Goal: Task Accomplishment & Management: Manage account settings

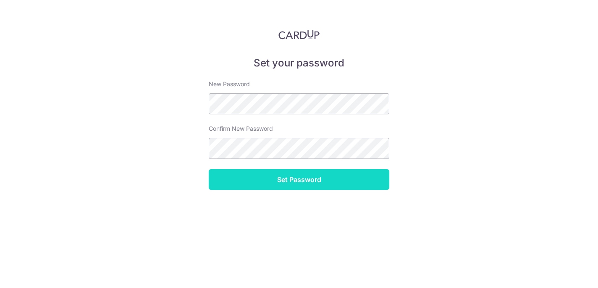
click at [315, 176] on input "Set Password" at bounding box center [299, 179] width 181 height 21
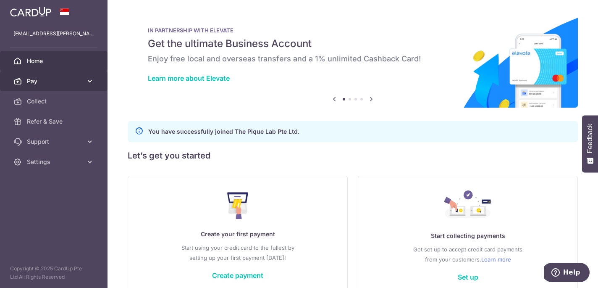
click at [48, 80] on span "Pay" at bounding box center [54, 81] width 55 height 8
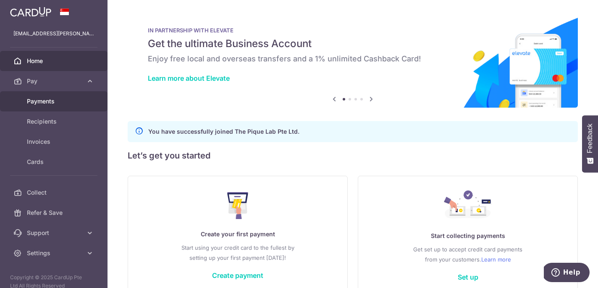
click at [48, 102] on span "Payments" at bounding box center [54, 101] width 55 height 8
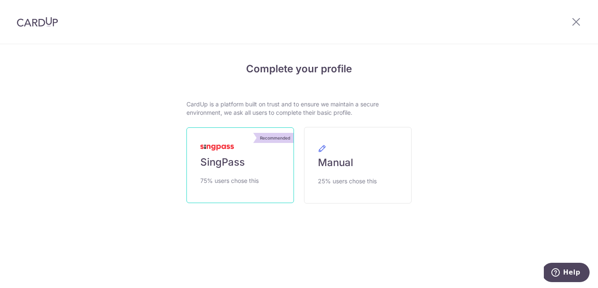
click at [251, 167] on link "Recommended SingPass 75% users chose this" at bounding box center [241, 165] width 108 height 76
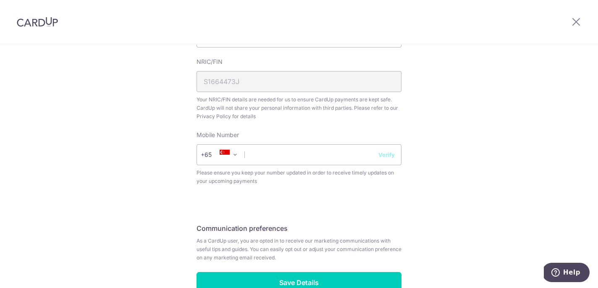
scroll to position [285, 0]
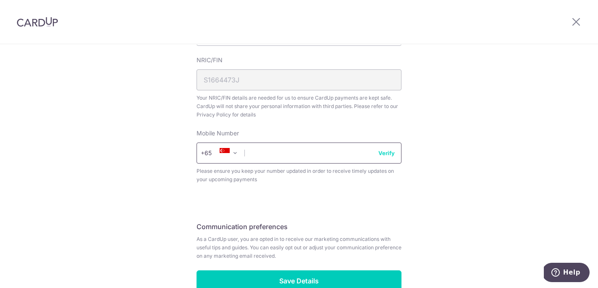
click at [297, 158] on input "text" at bounding box center [299, 152] width 205 height 21
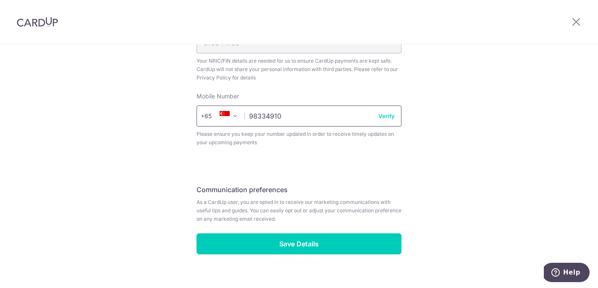
scroll to position [335, 0]
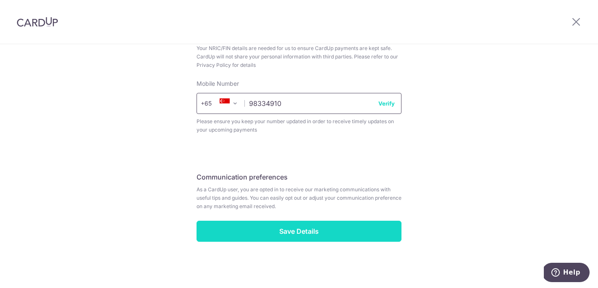
type input "98334910"
click at [298, 232] on input "Save Details" at bounding box center [299, 231] width 205 height 21
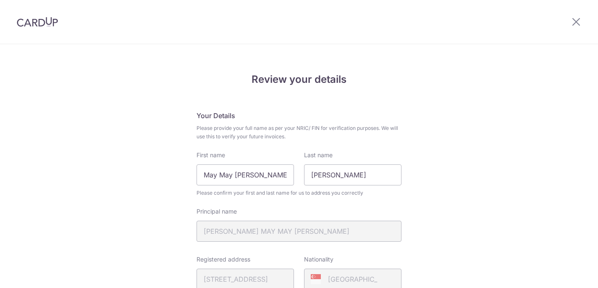
scroll to position [245, 0]
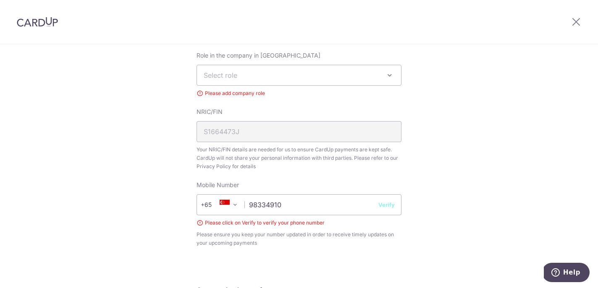
click at [249, 70] on span "Select role" at bounding box center [299, 75] width 204 height 20
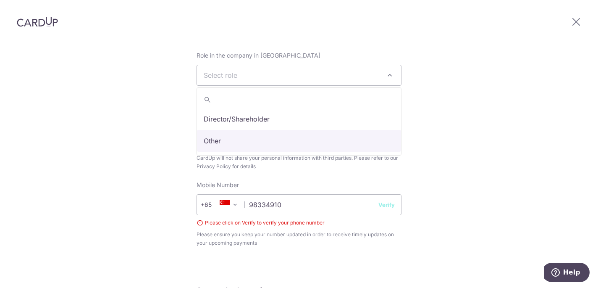
select select "other"
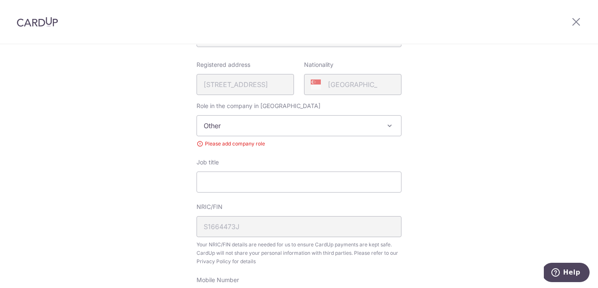
scroll to position [197, 0]
click at [265, 179] on input "Job title" at bounding box center [299, 179] width 205 height 21
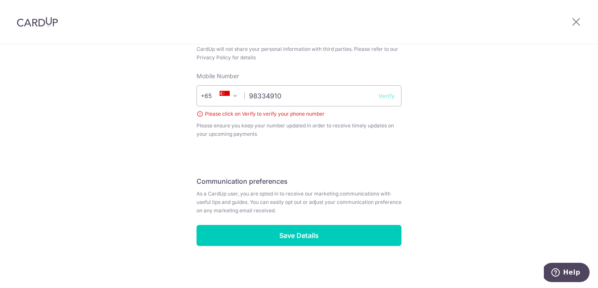
scroll to position [403, 0]
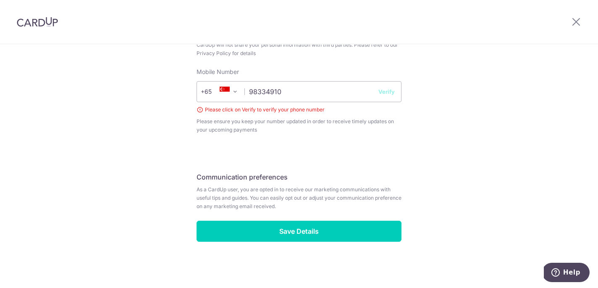
type input "Accounts Executive"
click at [385, 91] on button "Verify" at bounding box center [387, 91] width 16 height 8
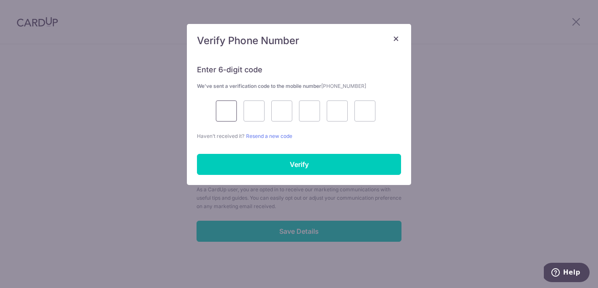
click at [219, 115] on input "text" at bounding box center [226, 110] width 21 height 21
type input "4"
type input "0"
type input "9"
type input "8"
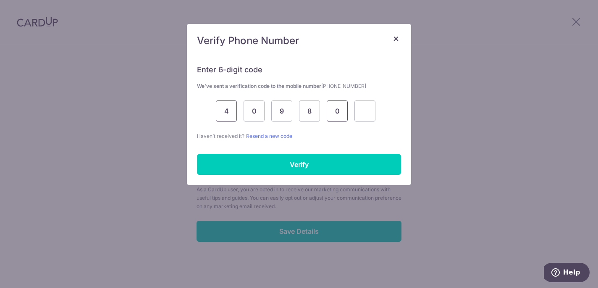
type input "0"
click at [245, 177] on div "Enter 6-digit code We’ve sent a verification code to the mobile number +6598334…" at bounding box center [299, 120] width 224 height 130
click at [246, 150] on div "Enter 6-digit code We’ve sent a verification code to the mobile number +6598334…" at bounding box center [299, 120] width 224 height 130
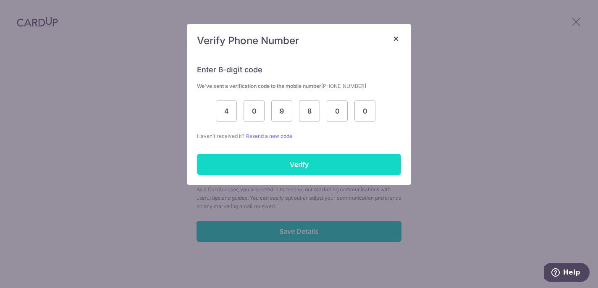
click at [248, 158] on input "Verify" at bounding box center [299, 164] width 204 height 21
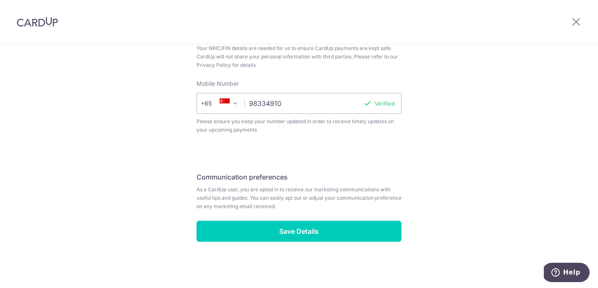
scroll to position [391, 0]
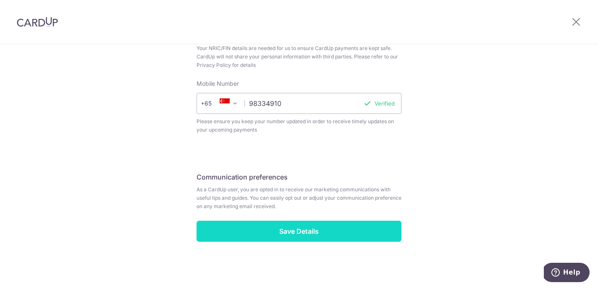
click at [325, 232] on input "Save Details" at bounding box center [299, 231] width 205 height 21
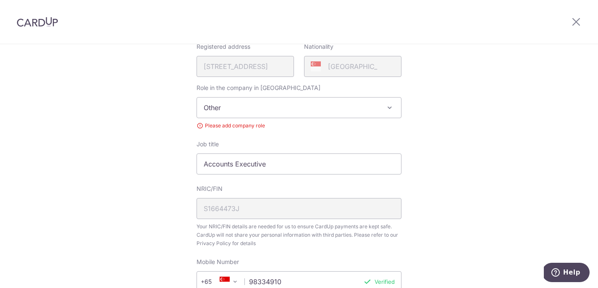
scroll to position [210, 0]
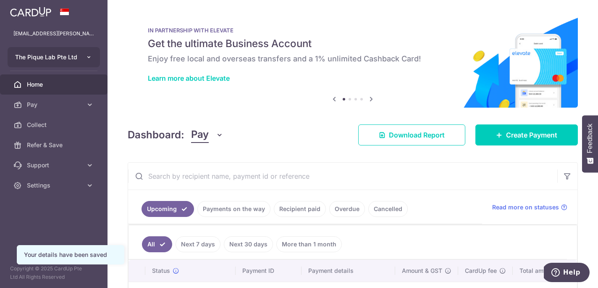
click at [60, 65] on button "The Pique Lab Pte Ltd" at bounding box center [54, 57] width 92 height 20
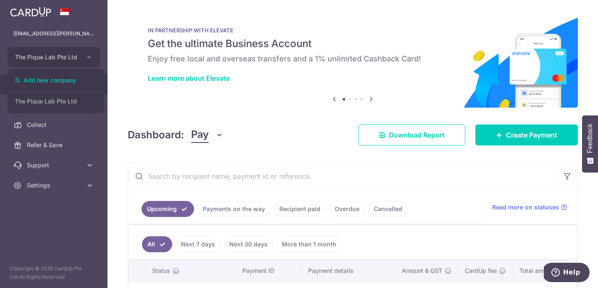
click at [104, 23] on div at bounding box center [54, 12] width 108 height 24
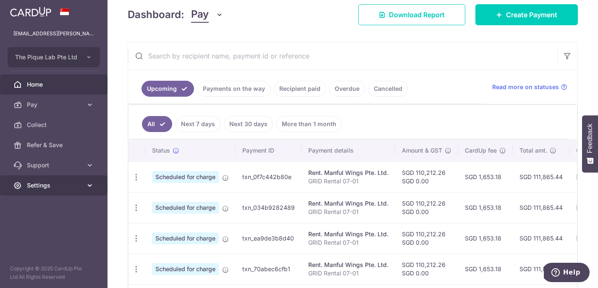
click at [85, 187] on link "Settings" at bounding box center [54, 185] width 108 height 20
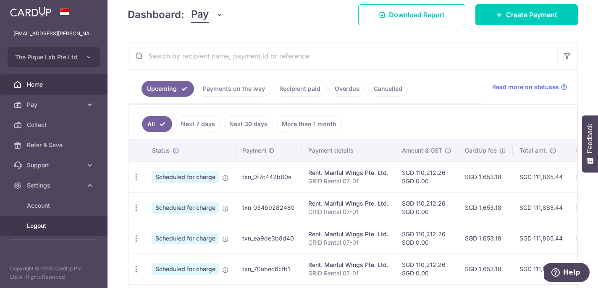
click at [59, 227] on span "Logout" at bounding box center [54, 225] width 55 height 8
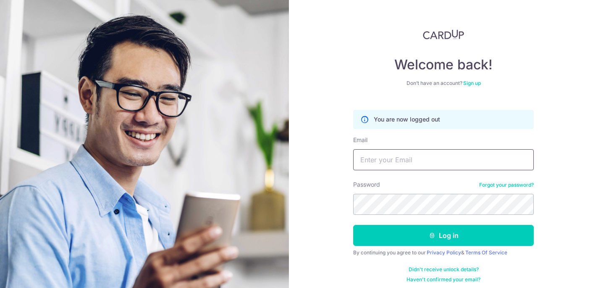
type input "[EMAIL_ADDRESS][PERSON_NAME][DOMAIN_NAME]"
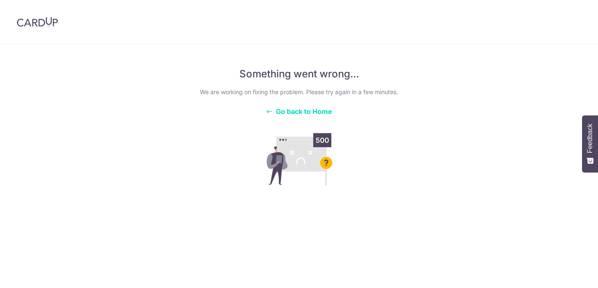
click at [329, 110] on span "Go back to Home" at bounding box center [304, 111] width 56 height 8
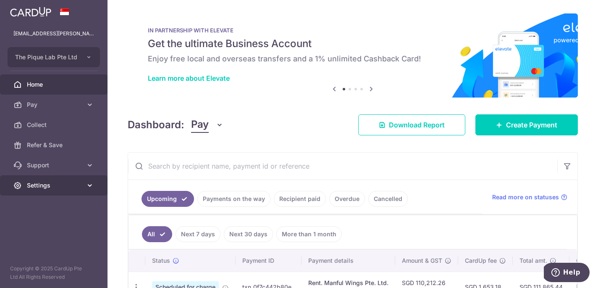
click at [87, 182] on icon at bounding box center [90, 185] width 8 height 8
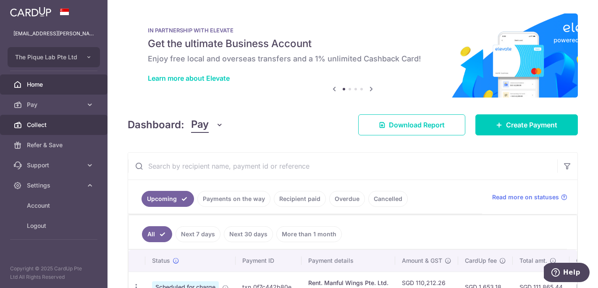
click at [69, 118] on link "Collect" at bounding box center [54, 125] width 108 height 20
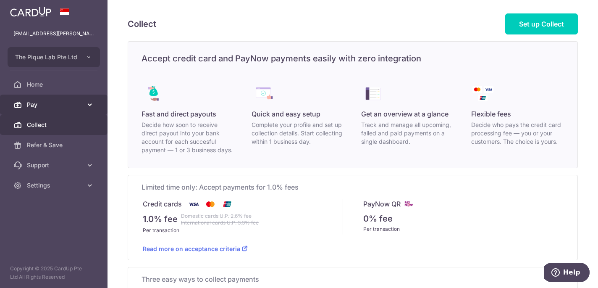
click at [68, 105] on span "Pay" at bounding box center [54, 104] width 55 height 8
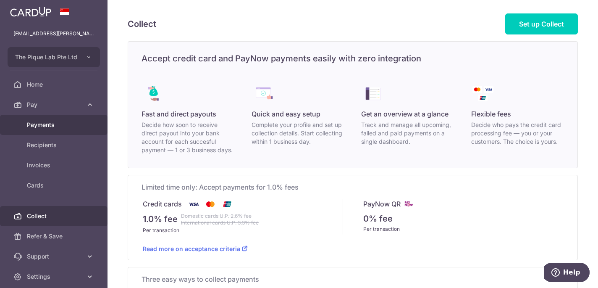
click at [94, 131] on link "Payments" at bounding box center [54, 125] width 108 height 20
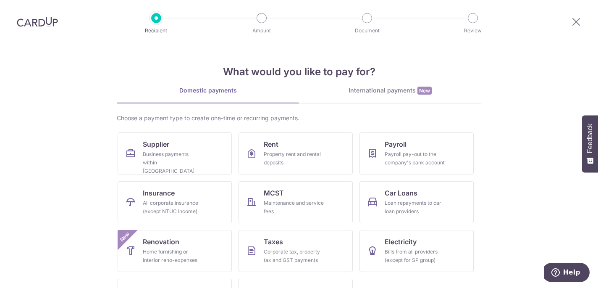
click at [29, 21] on img at bounding box center [37, 22] width 41 height 10
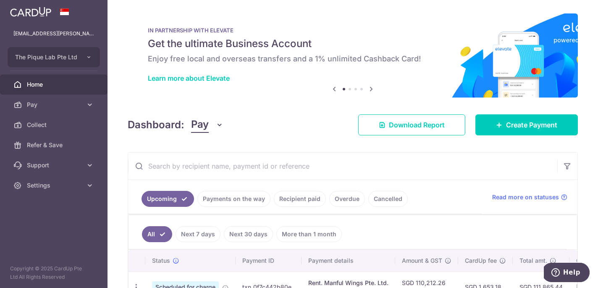
click at [49, 76] on link "Home" at bounding box center [54, 84] width 108 height 20
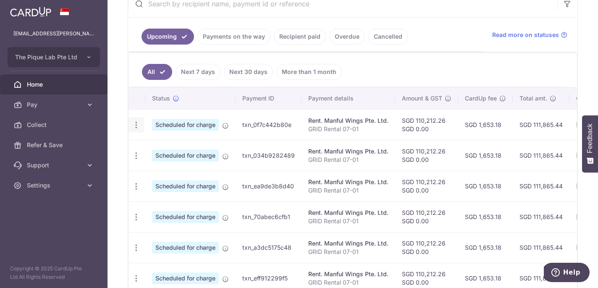
click at [137, 125] on icon "button" at bounding box center [136, 125] width 9 height 9
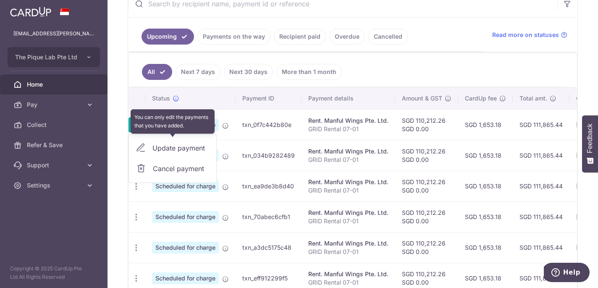
click at [181, 148] on div "Update payment" at bounding box center [172, 148] width 87 height 20
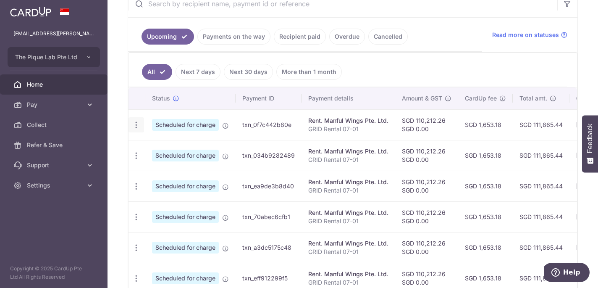
click at [136, 125] on icon "button" at bounding box center [136, 125] width 9 height 9
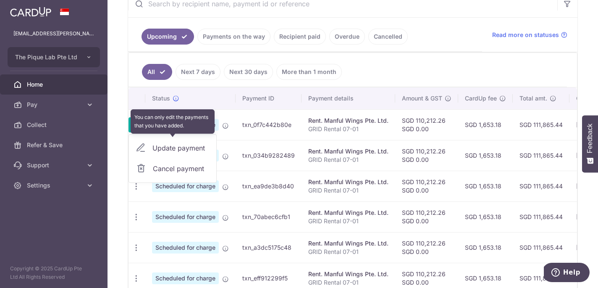
click at [178, 148] on div "Update payment" at bounding box center [172, 148] width 87 height 20
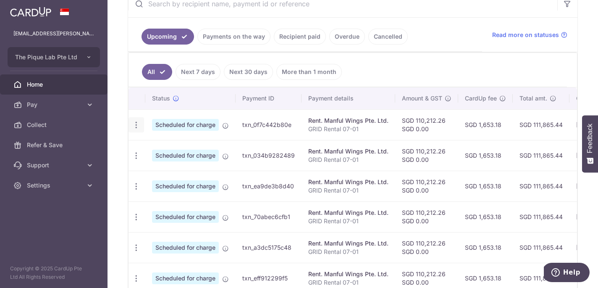
click at [135, 124] on icon "button" at bounding box center [136, 125] width 9 height 9
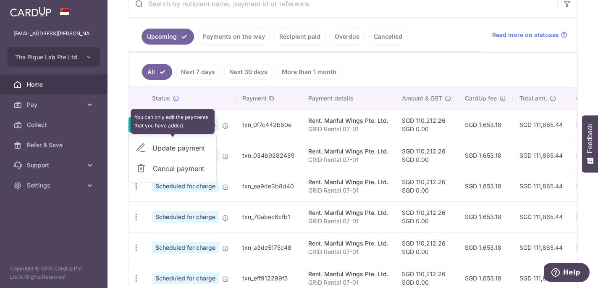
click at [142, 148] on div "Update payment" at bounding box center [172, 148] width 87 height 20
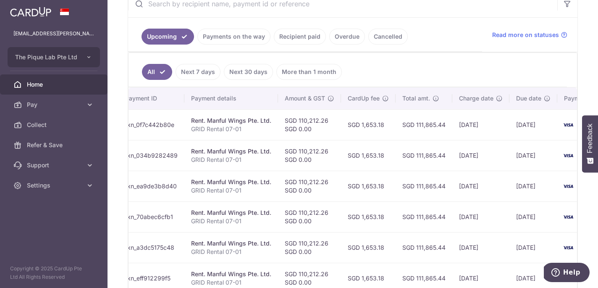
scroll to position [0, 157]
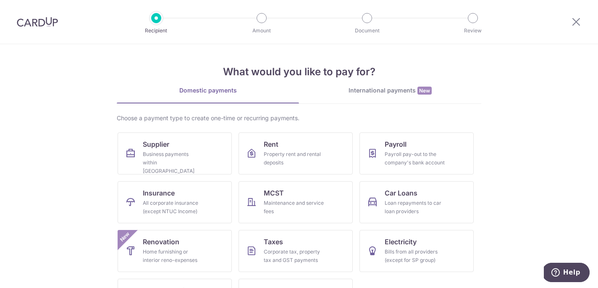
click at [43, 24] on img at bounding box center [37, 22] width 41 height 10
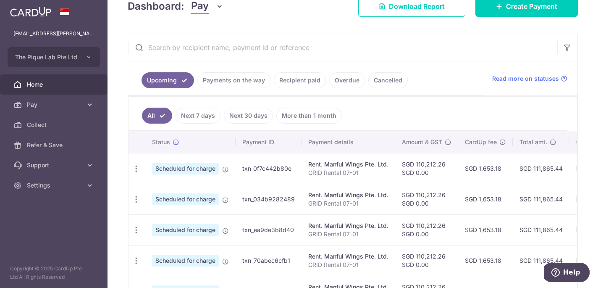
scroll to position [135, 0]
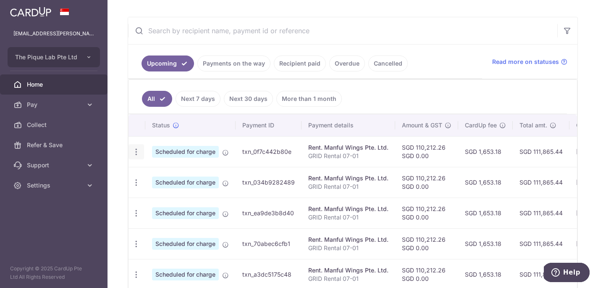
click at [136, 151] on icon "button" at bounding box center [136, 152] width 9 height 9
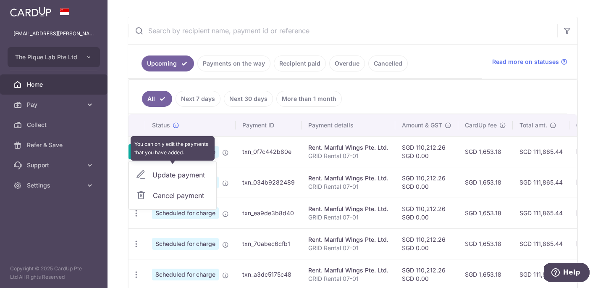
click at [167, 173] on div "Update payment" at bounding box center [172, 175] width 87 height 20
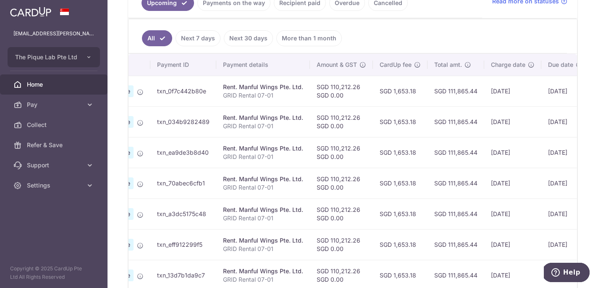
scroll to position [0, 0]
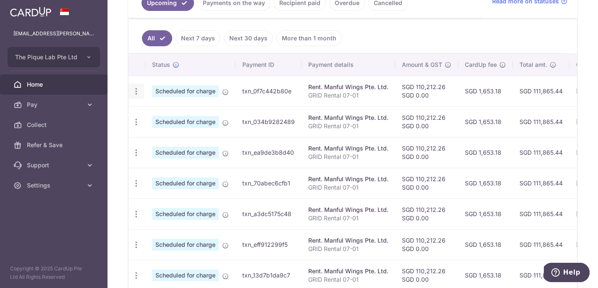
click at [135, 90] on icon "button" at bounding box center [136, 91] width 9 height 9
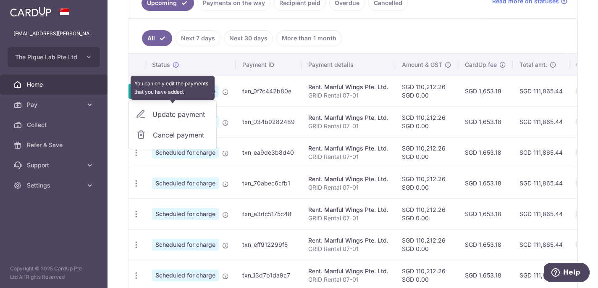
click at [162, 115] on div "Update payment" at bounding box center [172, 114] width 87 height 20
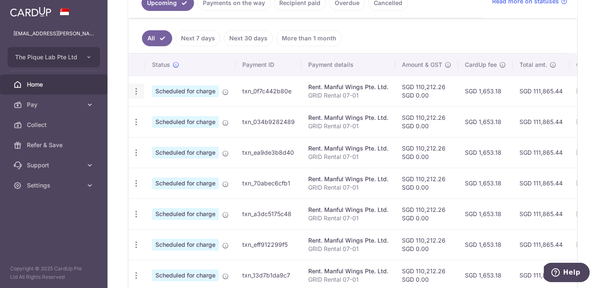
click at [136, 92] on icon "button" at bounding box center [136, 91] width 9 height 9
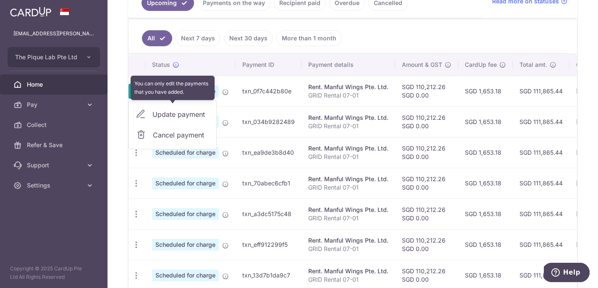
click at [163, 116] on div "Update payment" at bounding box center [172, 114] width 87 height 20
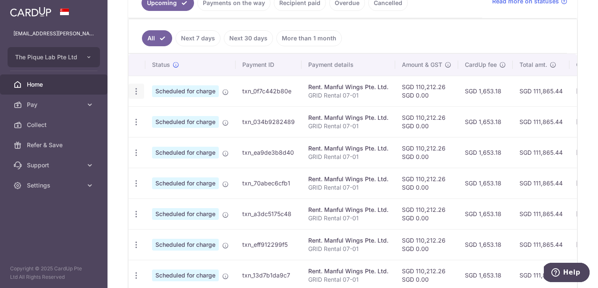
click at [140, 90] on icon "button" at bounding box center [136, 91] width 9 height 9
click at [134, 92] on icon "button" at bounding box center [136, 91] width 9 height 9
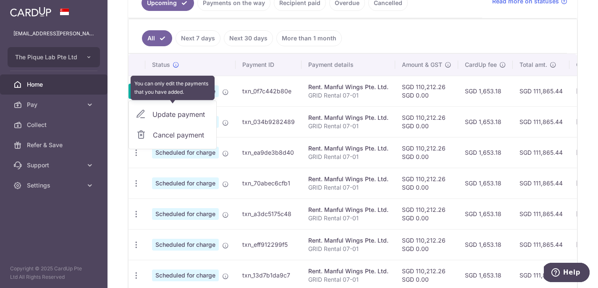
click at [166, 111] on div "Update payment" at bounding box center [172, 114] width 87 height 20
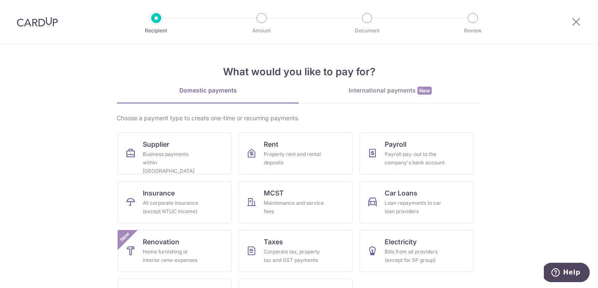
click at [26, 20] on img at bounding box center [37, 22] width 41 height 10
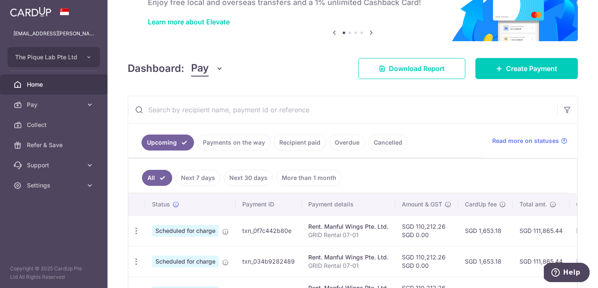
scroll to position [76, 0]
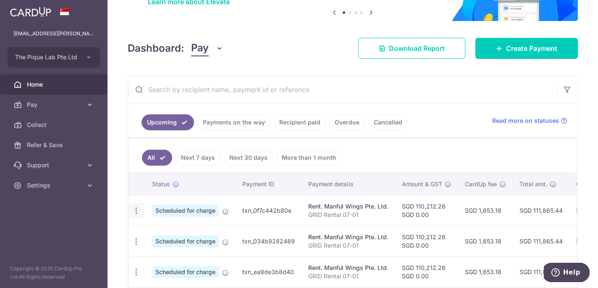
click at [135, 212] on icon "button" at bounding box center [136, 210] width 9 height 9
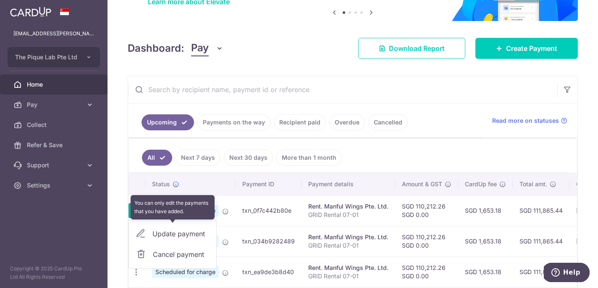
click at [159, 237] on div "Update payment" at bounding box center [172, 234] width 87 height 20
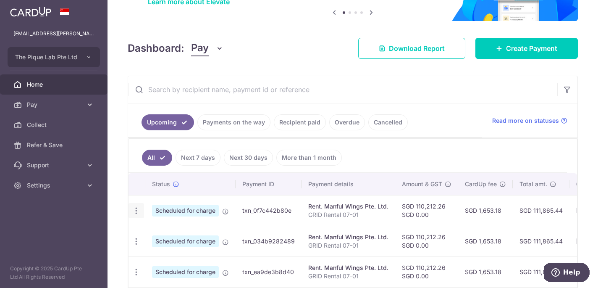
click at [134, 213] on icon "button" at bounding box center [136, 210] width 9 height 9
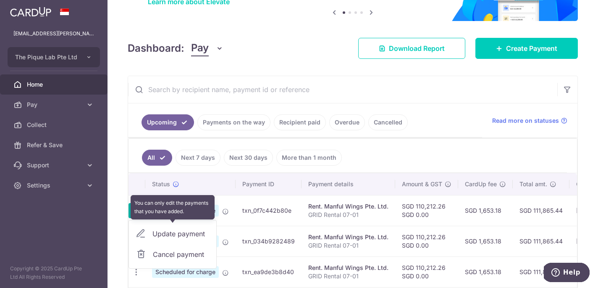
click at [179, 234] on div "Update payment" at bounding box center [172, 234] width 87 height 20
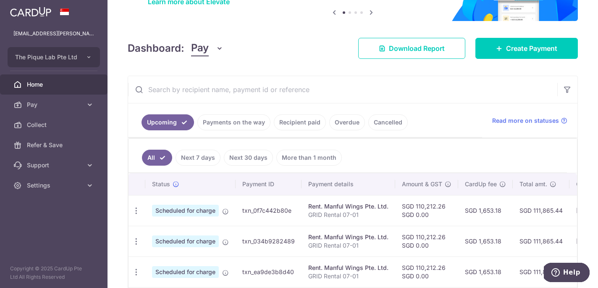
scroll to position [0, 157]
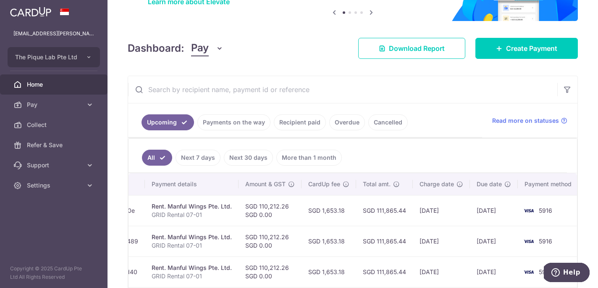
click at [256, 122] on link "Payments on the way" at bounding box center [234, 122] width 73 height 16
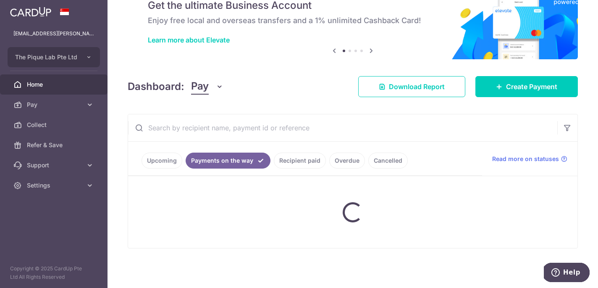
scroll to position [76, 0]
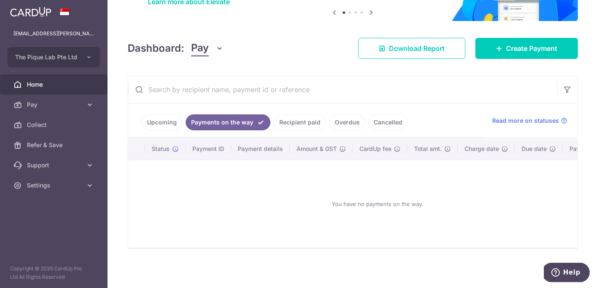
click at [150, 120] on link "Upcoming" at bounding box center [162, 122] width 41 height 16
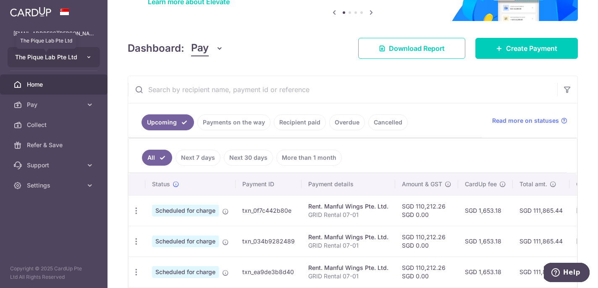
click at [63, 58] on span "The Pique Lab Pte Ltd" at bounding box center [46, 57] width 62 height 8
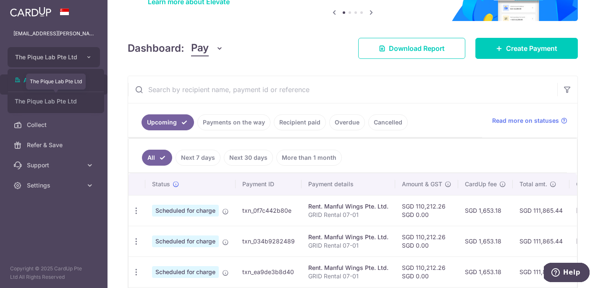
click at [64, 100] on link "The Pique Lab Pte Ltd" at bounding box center [56, 101] width 96 height 15
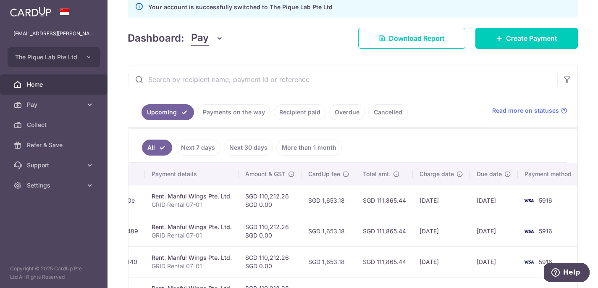
scroll to position [0, 0]
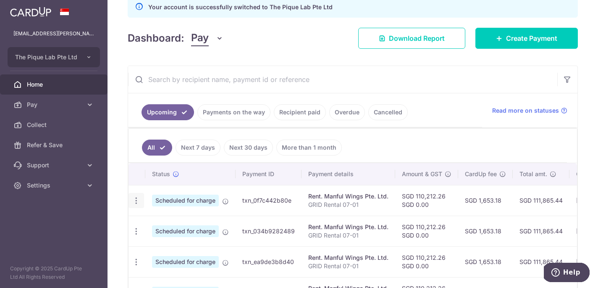
click at [136, 205] on div "Update payment Cancel payment" at bounding box center [137, 201] width 16 height 16
click at [136, 199] on icon "button" at bounding box center [136, 200] width 9 height 9
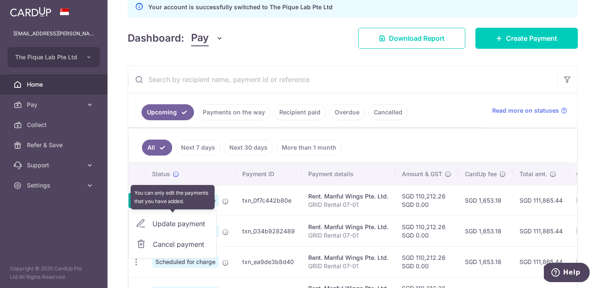
click at [185, 224] on div "Update payment" at bounding box center [172, 223] width 87 height 20
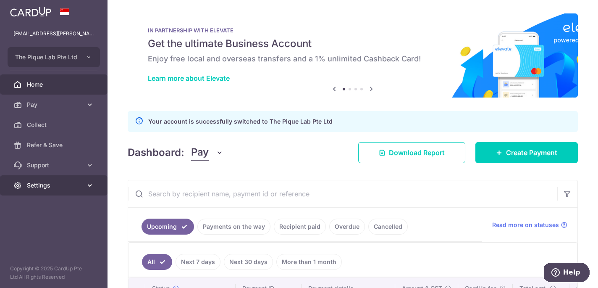
click at [44, 185] on span "Settings" at bounding box center [54, 185] width 55 height 8
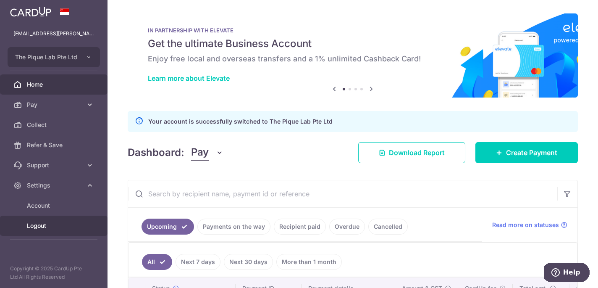
click at [62, 229] on span "Logout" at bounding box center [54, 225] width 55 height 8
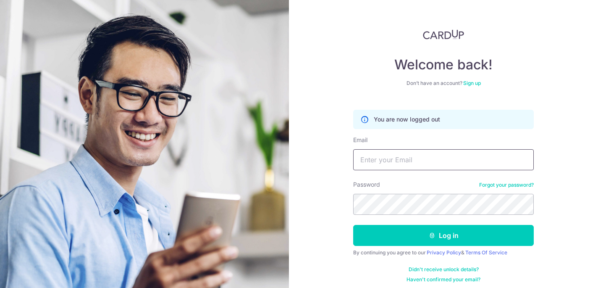
click at [435, 163] on input "Email" at bounding box center [443, 159] width 181 height 21
type input "[EMAIL_ADDRESS][PERSON_NAME][DOMAIN_NAME]"
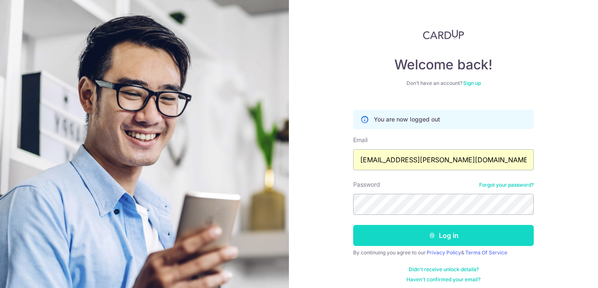
click at [415, 236] on button "Log in" at bounding box center [443, 235] width 181 height 21
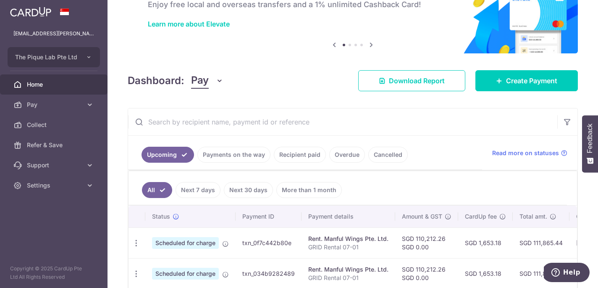
scroll to position [63, 0]
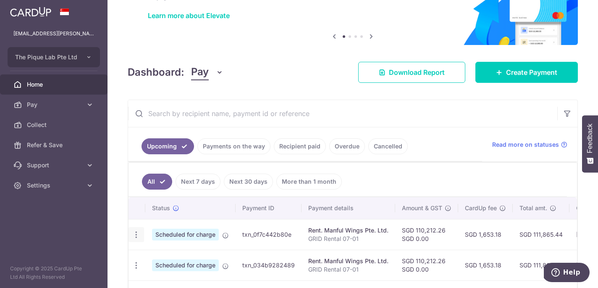
click at [134, 238] on icon "button" at bounding box center [136, 234] width 9 height 9
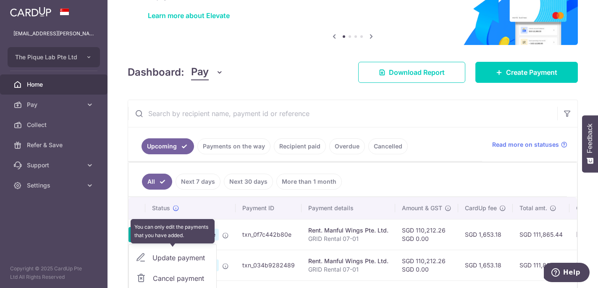
click at [147, 256] on div "Update payment" at bounding box center [172, 258] width 87 height 20
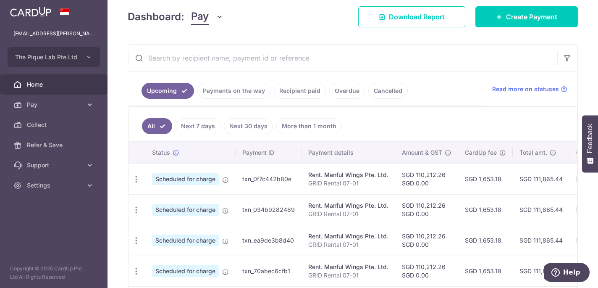
scroll to position [0, 0]
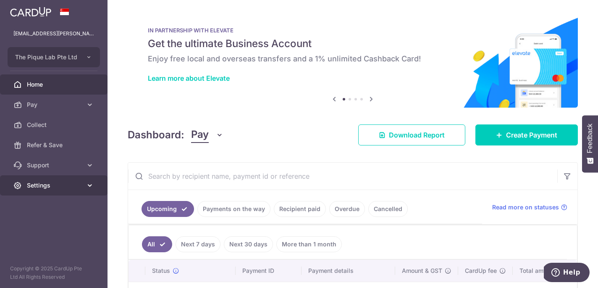
click at [88, 182] on icon at bounding box center [90, 185] width 8 height 8
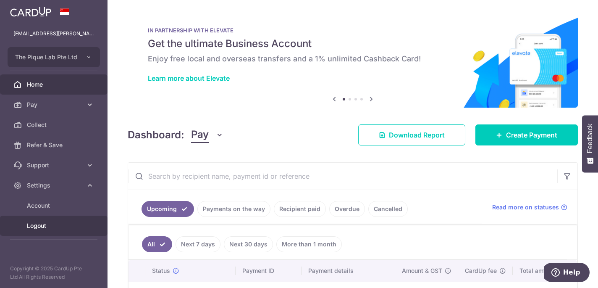
click at [73, 226] on span "Logout" at bounding box center [54, 225] width 55 height 8
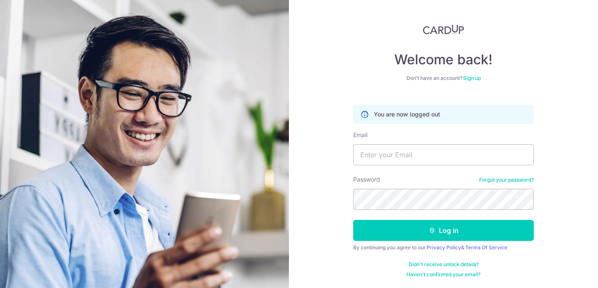
scroll to position [4, 0]
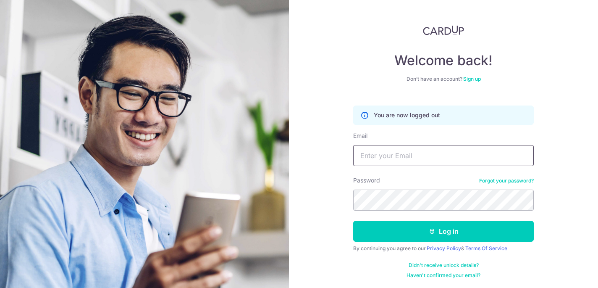
click at [420, 150] on input "Email" at bounding box center [443, 155] width 181 height 21
type input "[PERSON_NAME][EMAIL_ADDRESS][DOMAIN_NAME]"
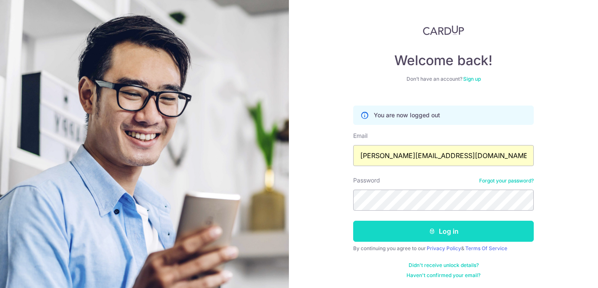
click at [414, 234] on button "Log in" at bounding box center [443, 231] width 181 height 21
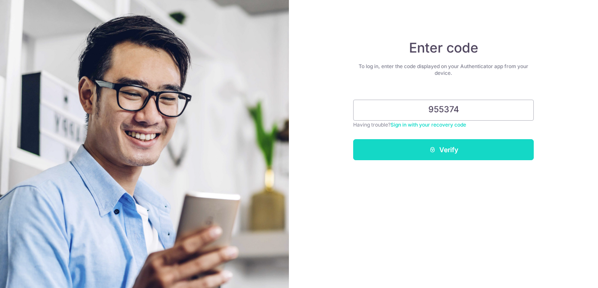
type input "955374"
click at [448, 153] on button "Verify" at bounding box center [443, 149] width 181 height 21
